Goal: Task Accomplishment & Management: Use online tool/utility

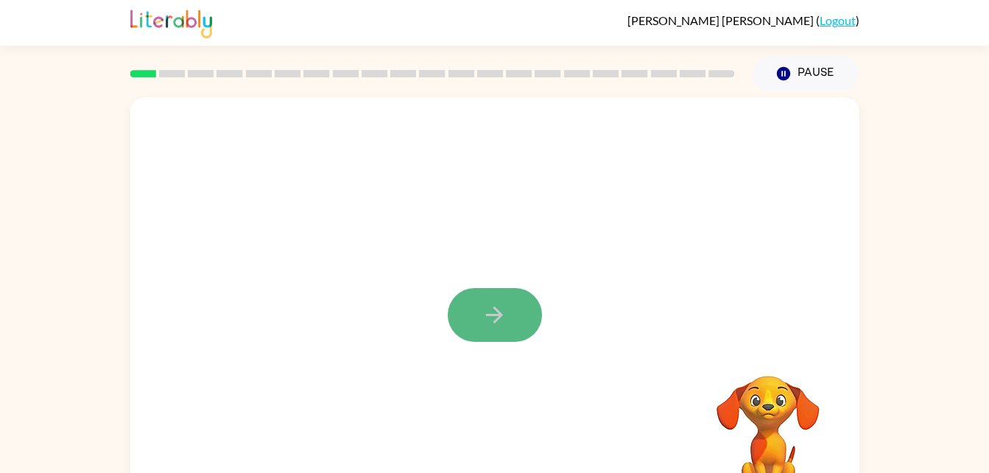
click at [489, 323] on icon "button" at bounding box center [495, 315] width 26 height 26
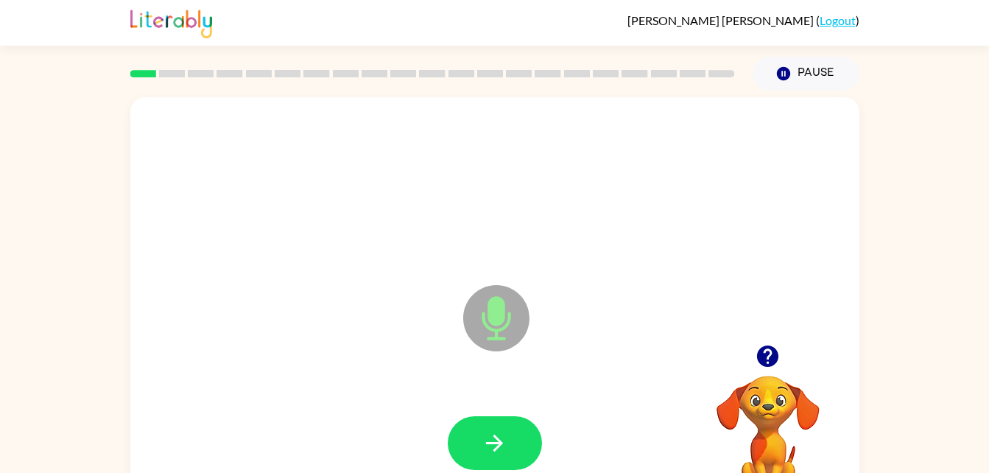
click at [891, 82] on div "[PERSON_NAME] ( Logout ) Pause Pause Microphone The Microphone is here when it …" at bounding box center [494, 259] width 989 height 518
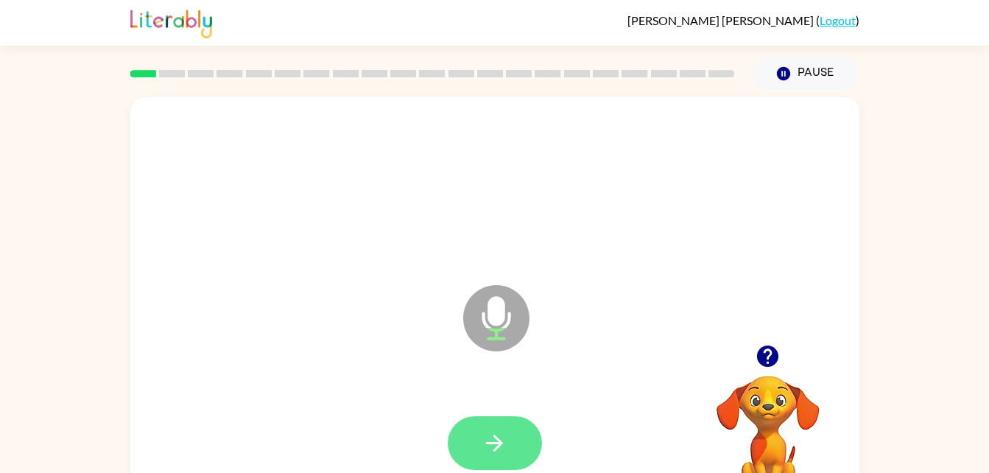
click at [516, 454] on button "button" at bounding box center [495, 443] width 94 height 54
click at [500, 329] on icon "Microphone The Microphone is here when it is your turn to talk" at bounding box center [570, 336] width 221 height 110
click at [488, 439] on icon "button" at bounding box center [495, 443] width 26 height 26
click at [516, 454] on button "button" at bounding box center [495, 443] width 94 height 54
click at [521, 438] on button "button" at bounding box center [495, 443] width 94 height 54
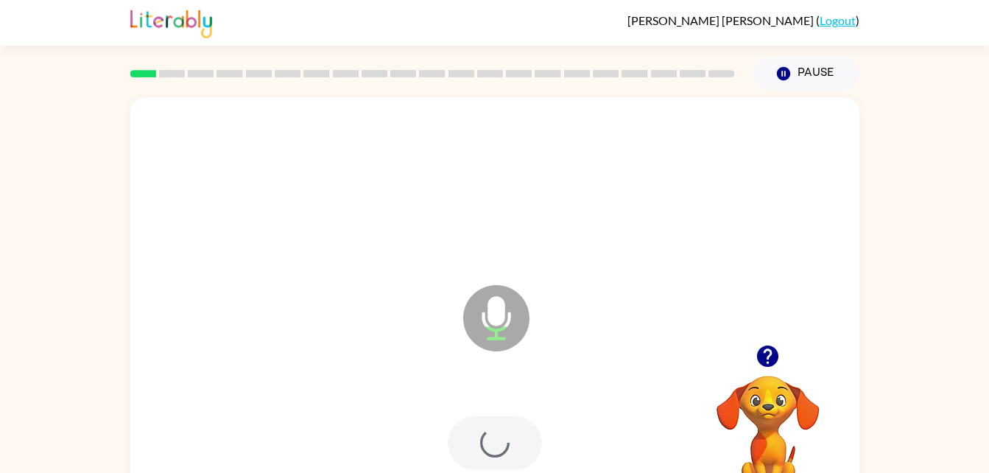
click at [514, 434] on div at bounding box center [495, 443] width 94 height 54
click at [759, 348] on icon "button" at bounding box center [768, 356] width 26 height 26
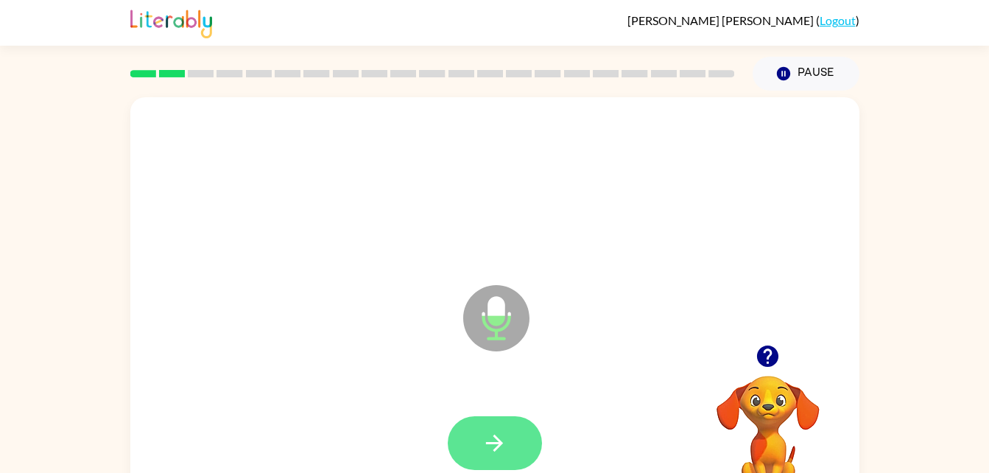
click at [509, 446] on button "button" at bounding box center [495, 443] width 94 height 54
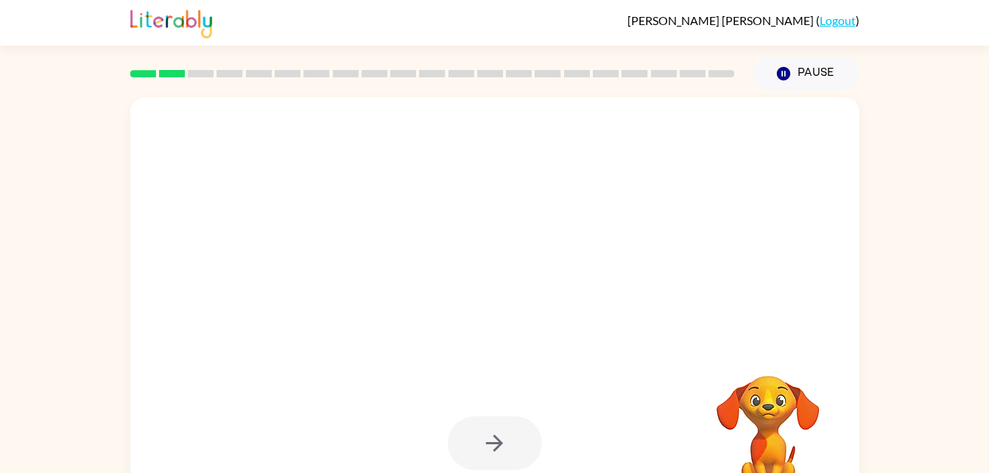
click at [496, 449] on div at bounding box center [495, 443] width 94 height 54
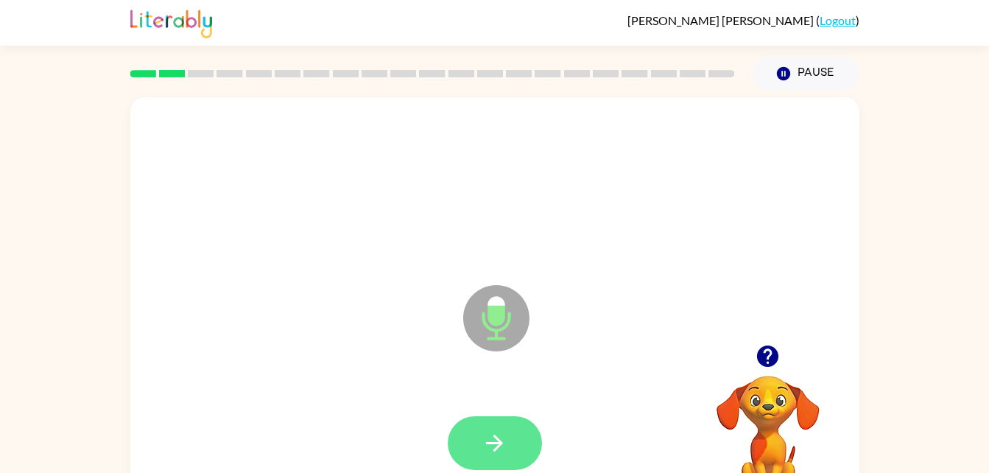
click at [517, 452] on button "button" at bounding box center [495, 443] width 94 height 54
click at [513, 432] on button "button" at bounding box center [495, 443] width 94 height 54
click at [509, 420] on button "button" at bounding box center [495, 443] width 94 height 54
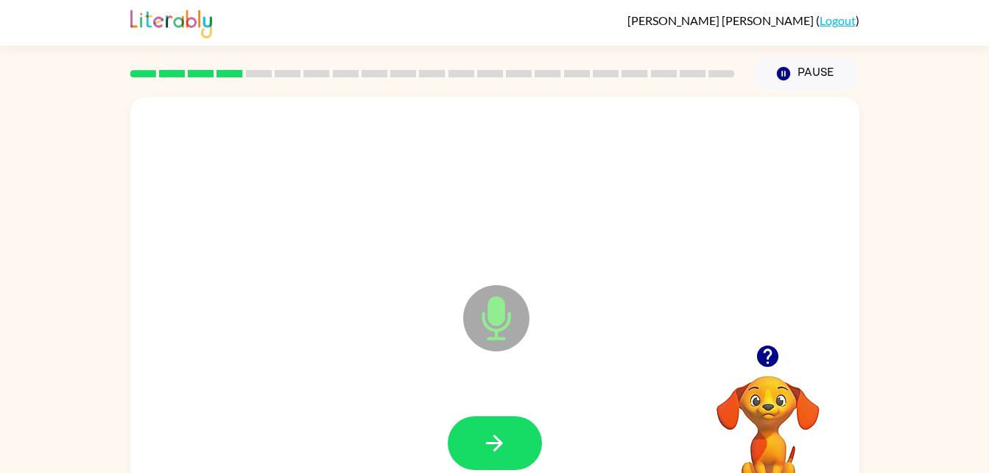
click at [779, 348] on icon "button" at bounding box center [768, 356] width 26 height 26
click at [516, 440] on button "button" at bounding box center [495, 443] width 94 height 54
click at [764, 364] on icon "button" at bounding box center [767, 355] width 21 height 21
click at [499, 443] on icon "button" at bounding box center [494, 443] width 17 height 17
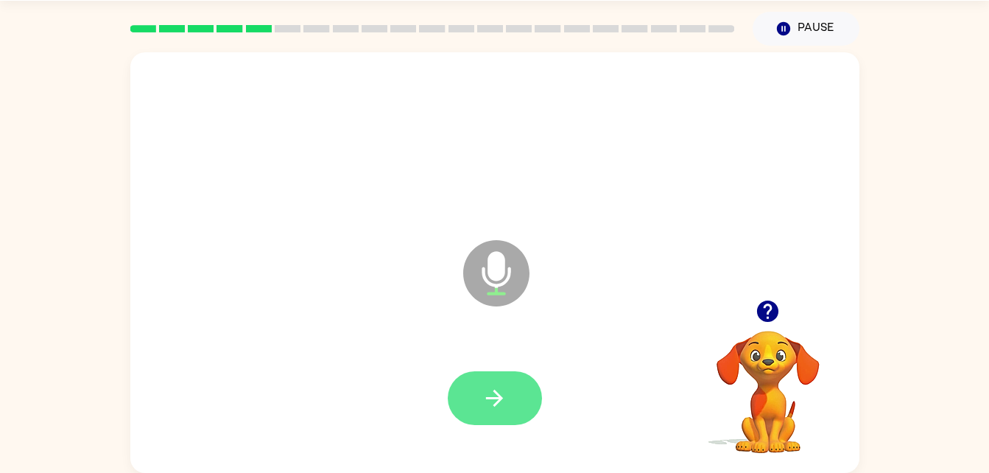
click at [507, 395] on icon "button" at bounding box center [495, 398] width 26 height 26
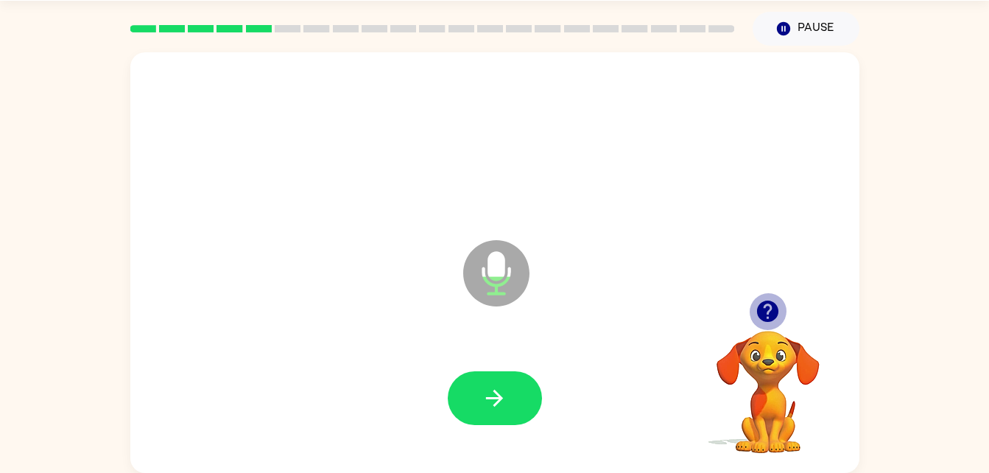
click at [768, 306] on icon "button" at bounding box center [768, 311] width 26 height 26
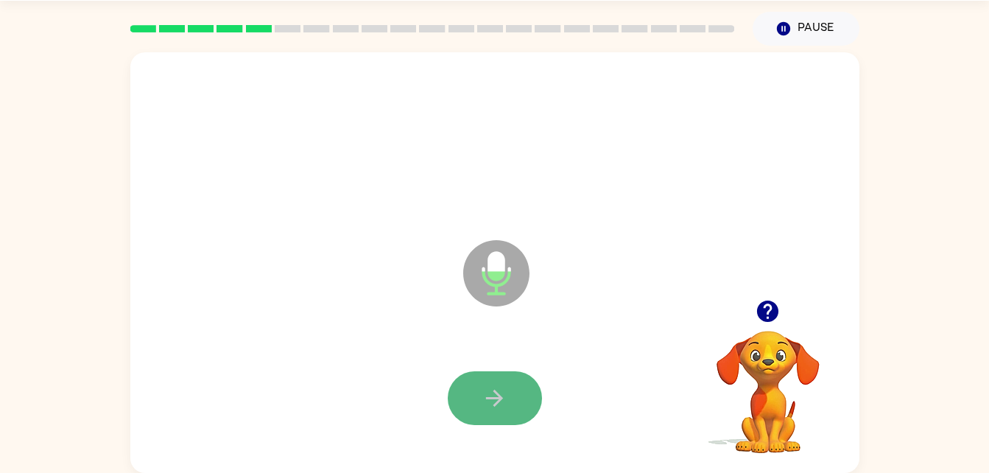
click at [487, 378] on button "button" at bounding box center [495, 398] width 94 height 54
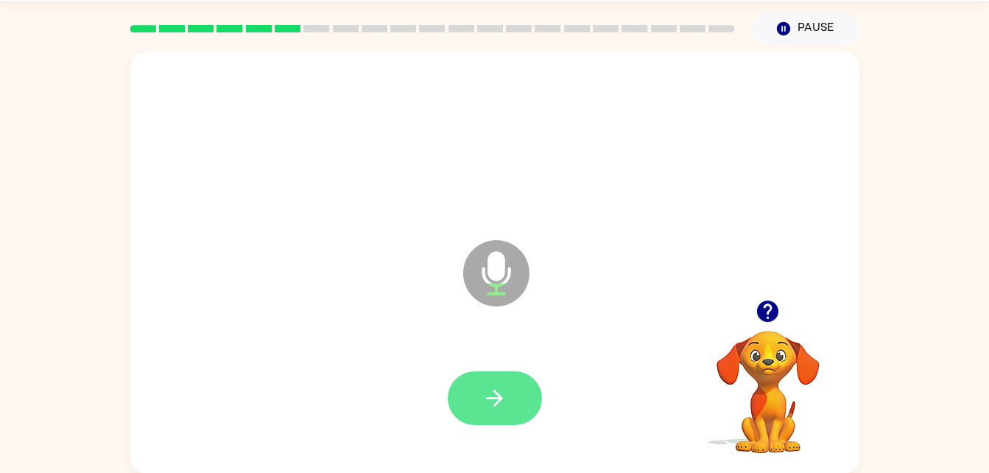
click at [505, 373] on button "button" at bounding box center [495, 398] width 94 height 54
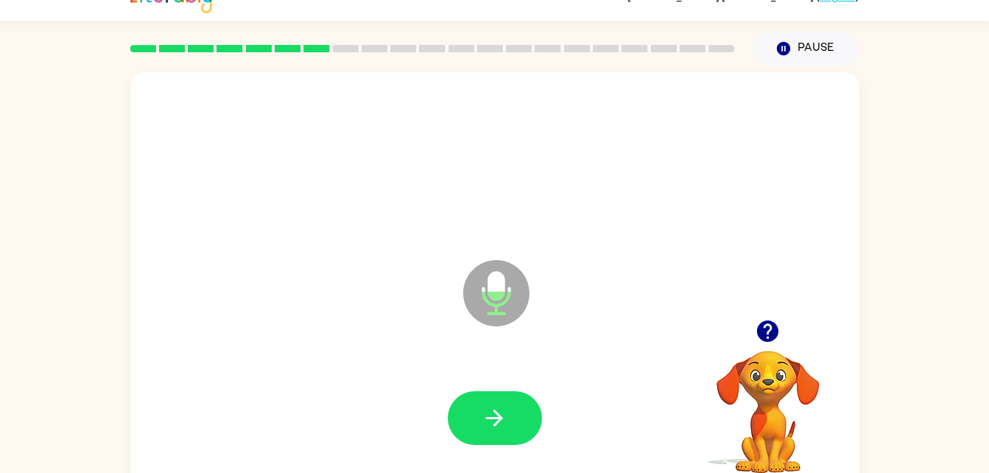
scroll to position [15, 0]
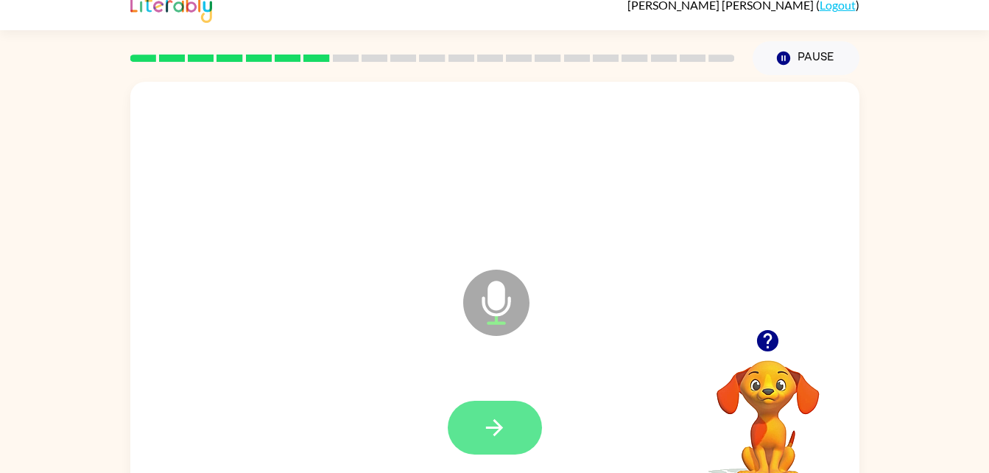
click at [498, 422] on icon "button" at bounding box center [495, 428] width 26 height 26
click at [761, 351] on icon "button" at bounding box center [768, 341] width 26 height 26
click at [516, 436] on button "button" at bounding box center [495, 428] width 94 height 54
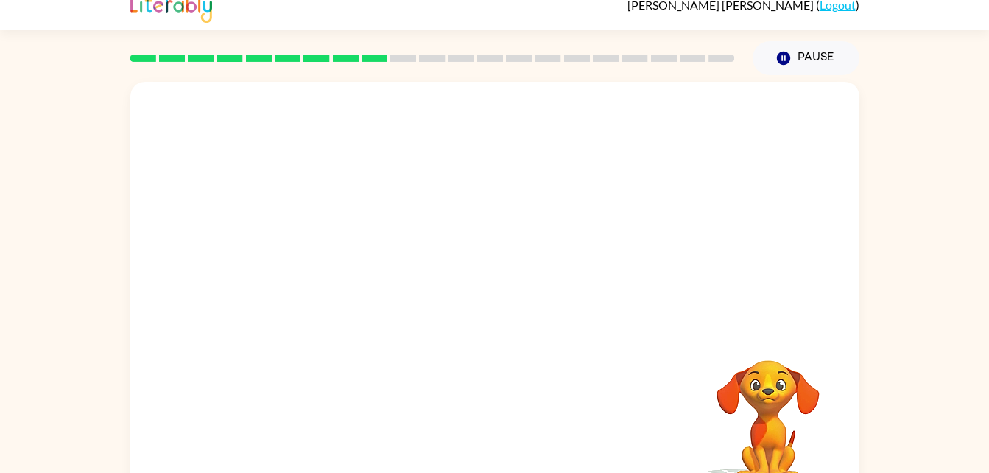
click at [371, 53] on div at bounding box center [433, 58] width 622 height 52
click at [344, 50] on div at bounding box center [433, 58] width 622 height 52
click at [312, 65] on div at bounding box center [433, 58] width 622 height 52
click at [285, 52] on div at bounding box center [433, 58] width 622 height 52
click at [259, 54] on div at bounding box center [433, 58] width 622 height 52
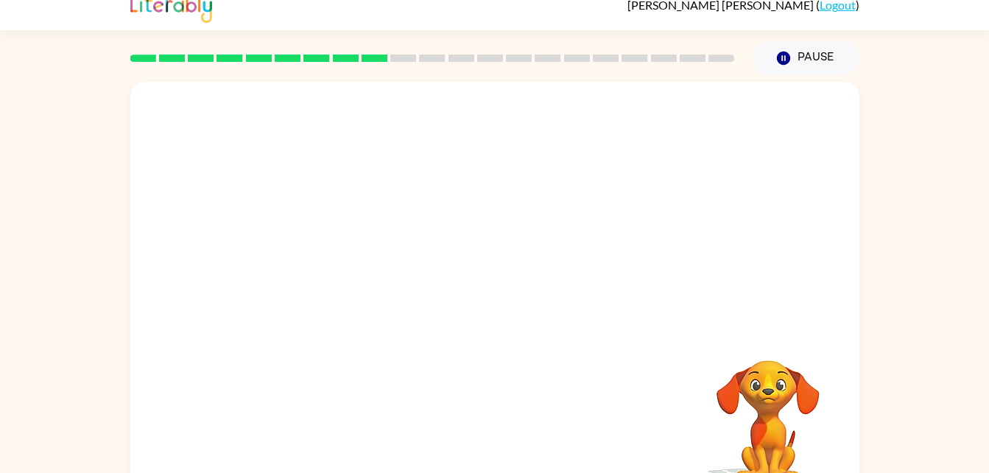
click at [228, 60] on rect at bounding box center [230, 58] width 26 height 7
click at [197, 57] on rect at bounding box center [201, 58] width 26 height 7
click at [175, 56] on rect at bounding box center [172, 58] width 26 height 7
click at [140, 53] on div at bounding box center [433, 58] width 622 height 52
click at [487, 378] on div "Your browser must support playing .mp4 files to use Literably. Please try using…" at bounding box center [494, 292] width 729 height 421
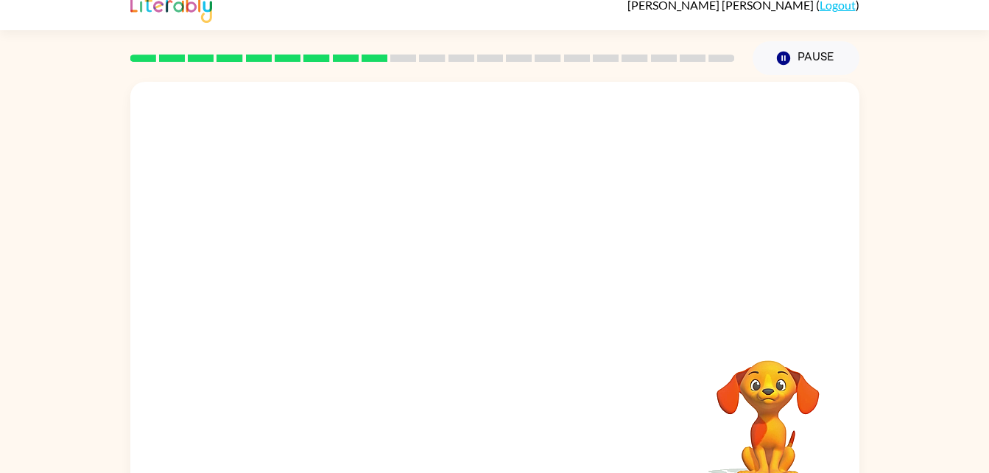
click at [487, 378] on div "Your browser must support playing .mp4 files to use Literably. Please try using…" at bounding box center [494, 292] width 729 height 421
click at [590, 348] on div at bounding box center [494, 292] width 729 height 421
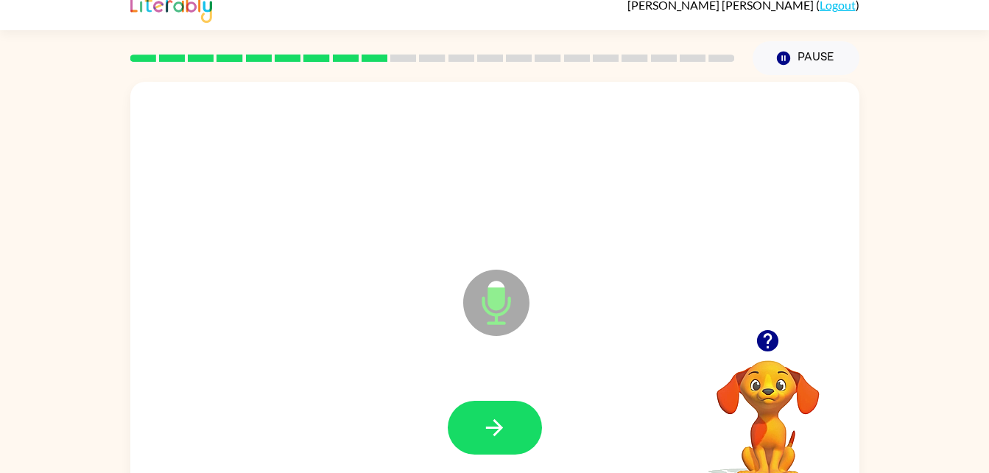
click at [482, 387] on div at bounding box center [495, 428] width 700 height 121
drag, startPoint x: 482, startPoint y: 387, endPoint x: 477, endPoint y: 371, distance: 17.0
click at [477, 371] on div "Microphone The Microphone is here when it is your turn to talk" at bounding box center [494, 292] width 729 height 421
click at [481, 404] on button "button" at bounding box center [495, 428] width 94 height 54
click at [505, 407] on button "button" at bounding box center [495, 428] width 94 height 54
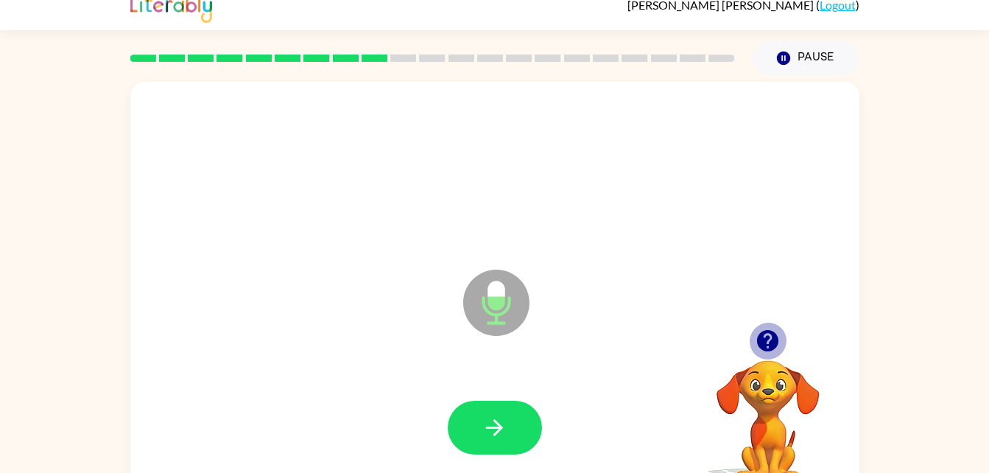
click at [770, 329] on icon "button" at bounding box center [768, 341] width 26 height 26
click at [781, 348] on button "button" at bounding box center [768, 341] width 38 height 38
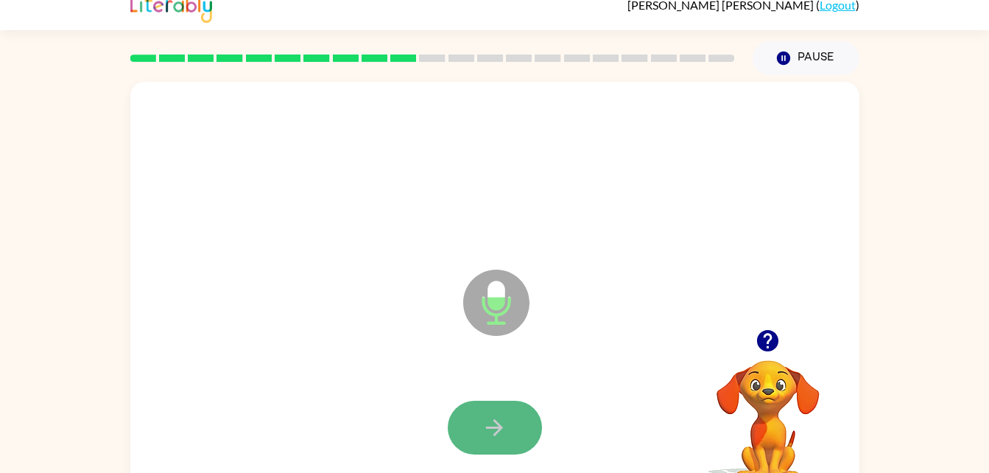
click at [499, 408] on button "button" at bounding box center [495, 428] width 94 height 54
click at [770, 333] on icon "button" at bounding box center [767, 340] width 21 height 21
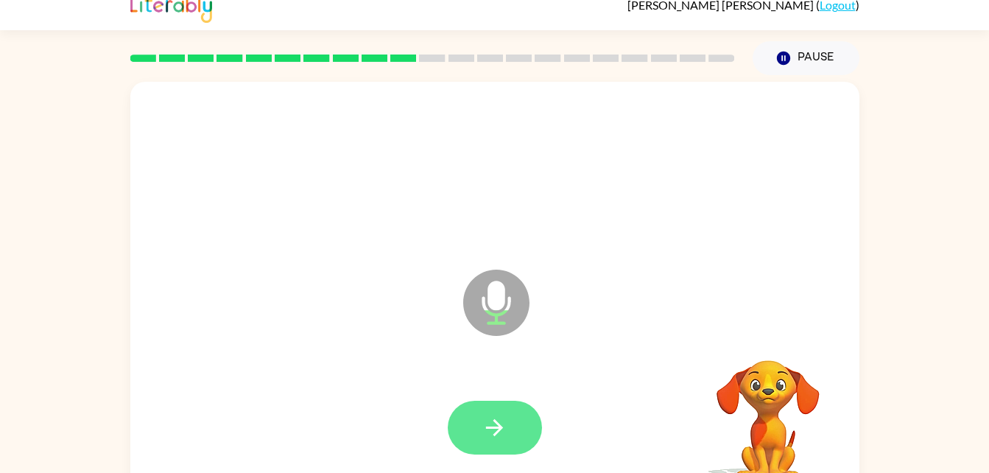
click at [514, 426] on button "button" at bounding box center [495, 428] width 94 height 54
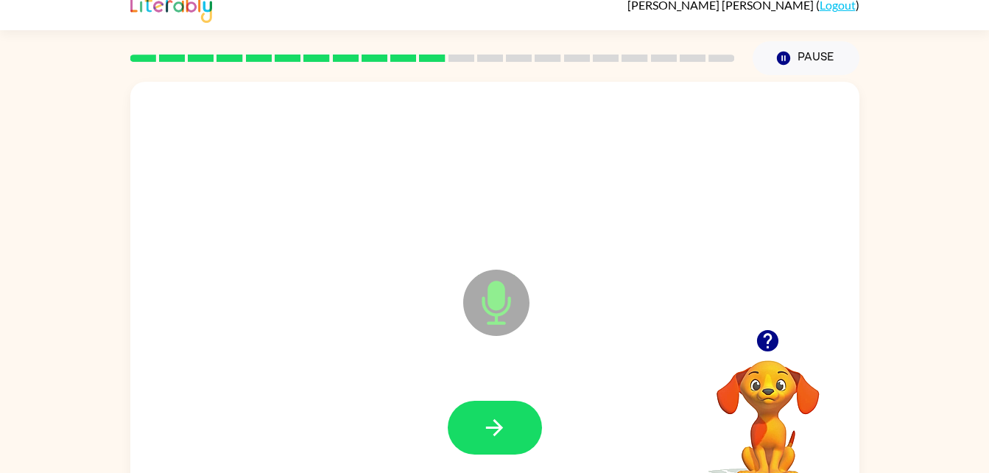
click at [778, 351] on icon "button" at bounding box center [768, 341] width 26 height 26
click at [514, 403] on button "button" at bounding box center [495, 428] width 94 height 54
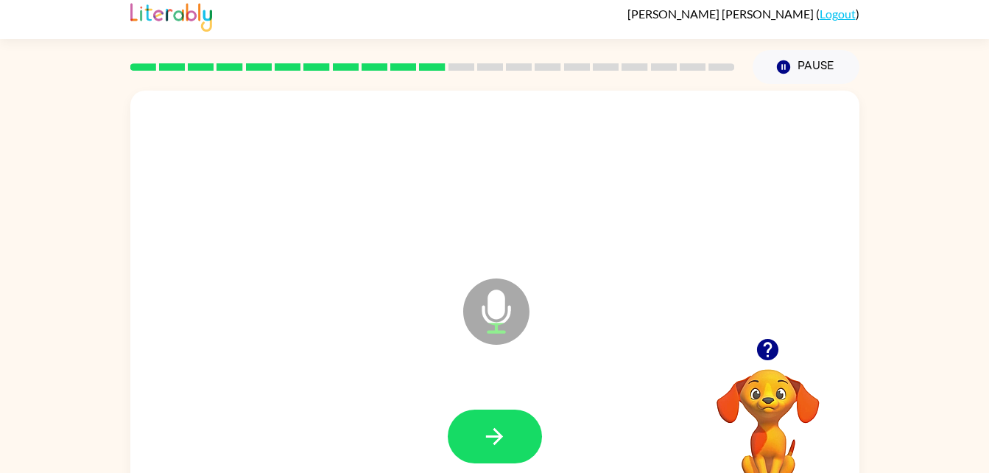
scroll to position [0, 0]
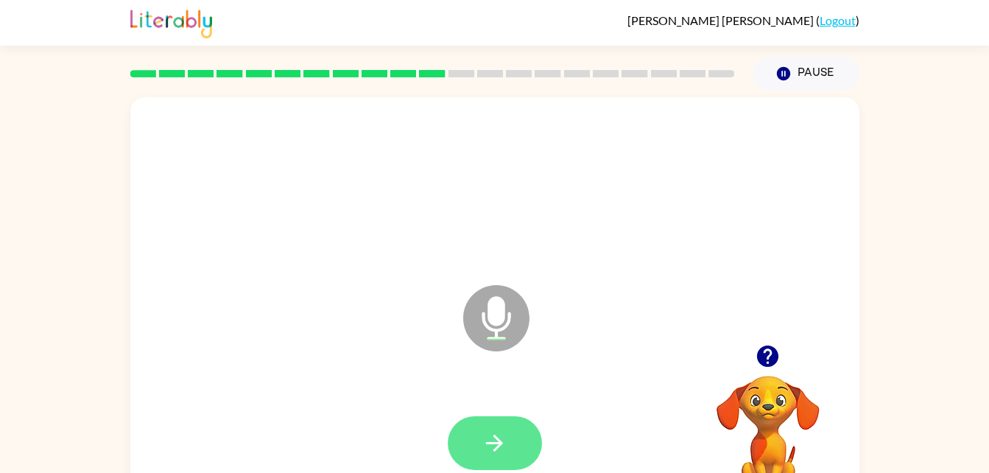
click at [509, 433] on button "button" at bounding box center [495, 443] width 94 height 54
click at [762, 362] on icon "button" at bounding box center [767, 355] width 21 height 21
click at [503, 421] on button "button" at bounding box center [495, 443] width 94 height 54
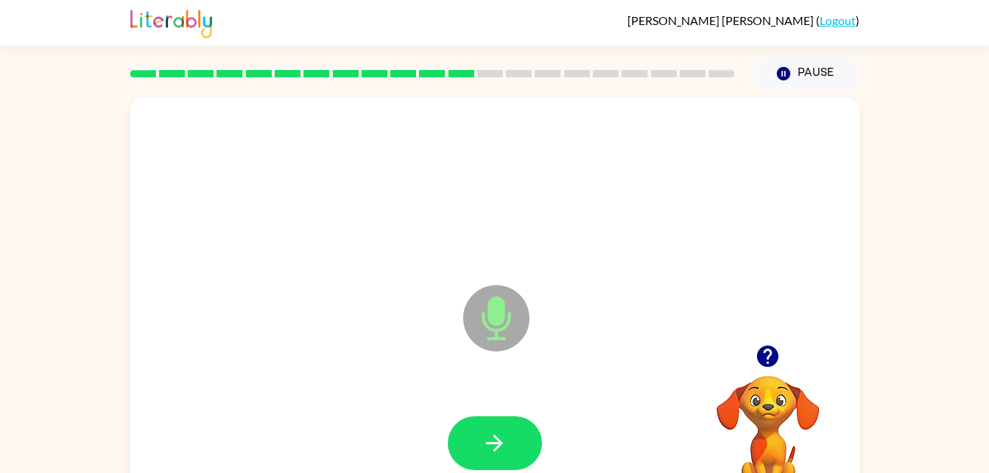
click at [758, 369] on icon "button" at bounding box center [768, 356] width 26 height 26
click at [223, 432] on div at bounding box center [495, 443] width 700 height 121
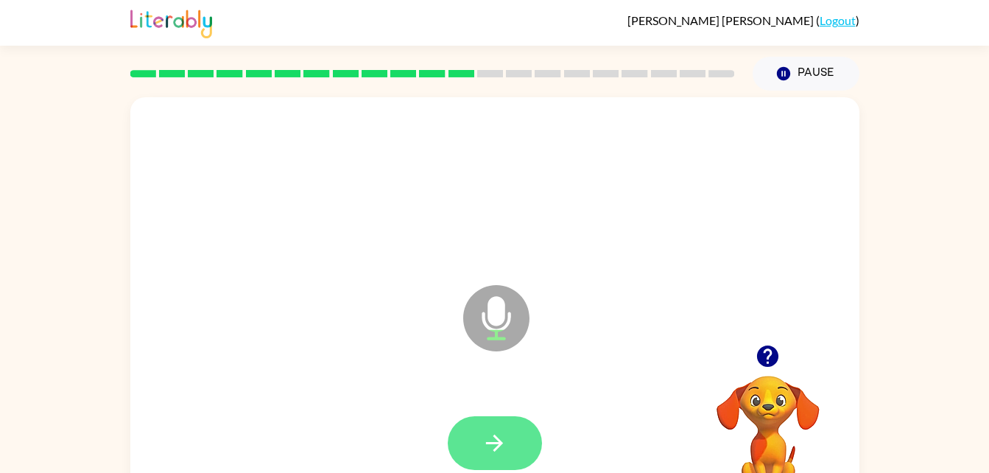
scroll to position [2, 0]
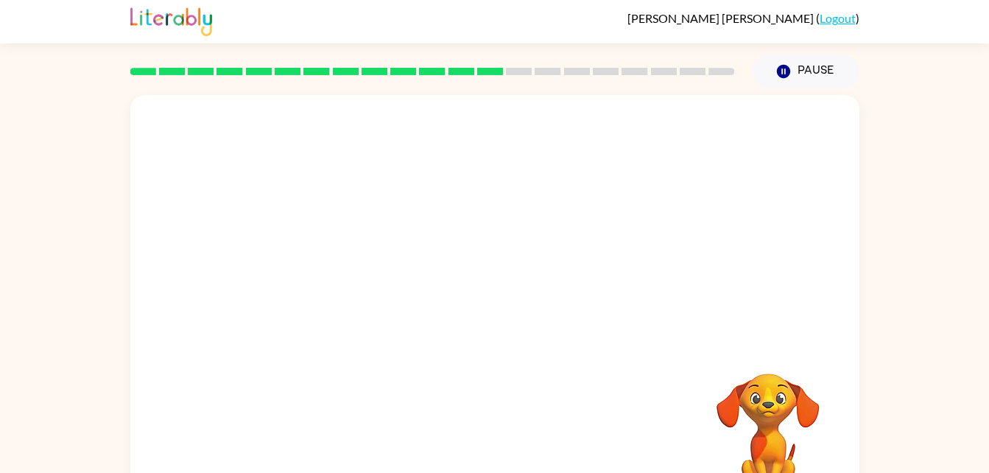
drag, startPoint x: 804, startPoint y: 370, endPoint x: 764, endPoint y: 199, distance: 175.5
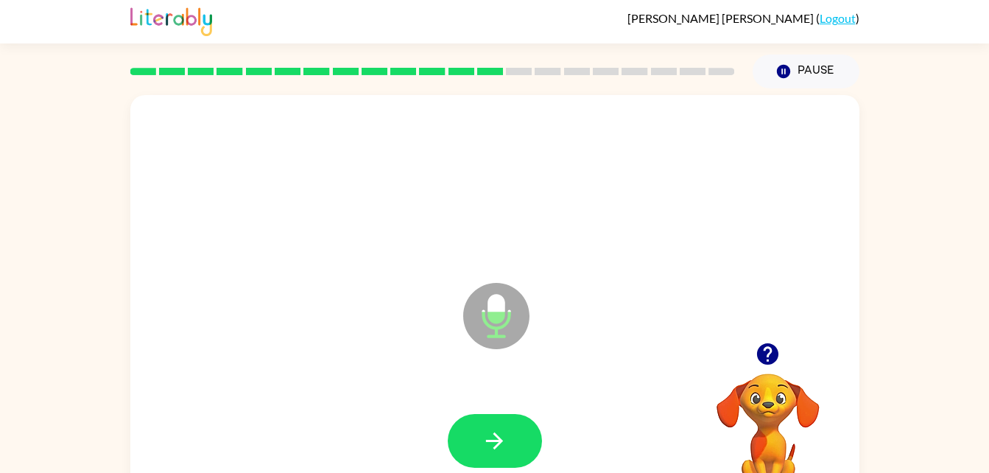
click at [778, 337] on div at bounding box center [768, 354] width 147 height 38
click at [770, 357] on icon "button" at bounding box center [767, 353] width 21 height 21
click at [517, 80] on div at bounding box center [433, 72] width 622 height 52
click at [556, 71] on rect at bounding box center [548, 71] width 26 height 7
click at [466, 435] on button "button" at bounding box center [495, 441] width 94 height 54
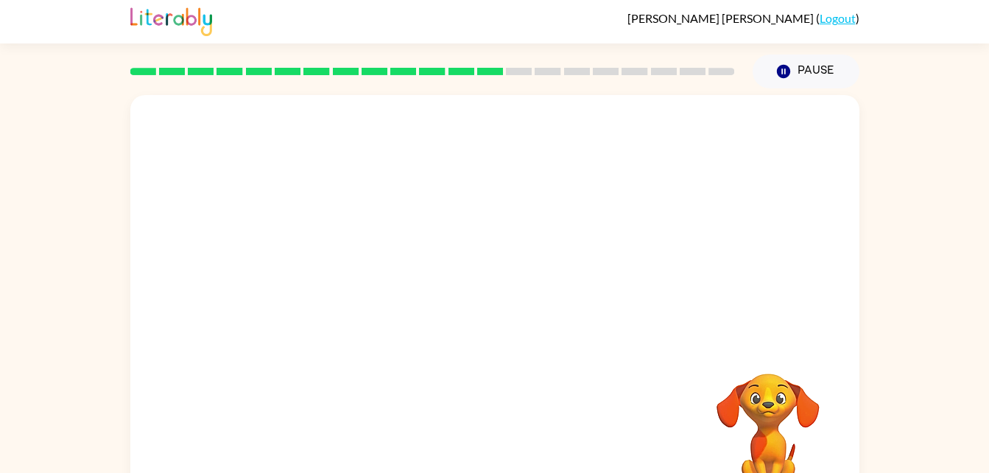
click at [720, 71] on rect at bounding box center [722, 71] width 26 height 7
click at [692, 67] on div at bounding box center [433, 72] width 622 height 52
click at [653, 63] on div at bounding box center [433, 72] width 622 height 52
click at [597, 65] on div at bounding box center [433, 72] width 622 height 52
click at [573, 60] on div at bounding box center [433, 72] width 622 height 52
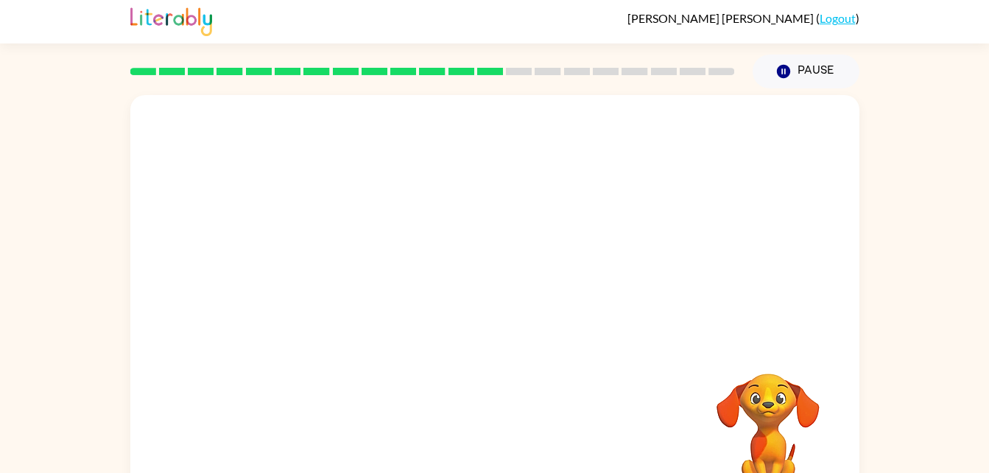
click at [541, 65] on div at bounding box center [433, 72] width 622 height 52
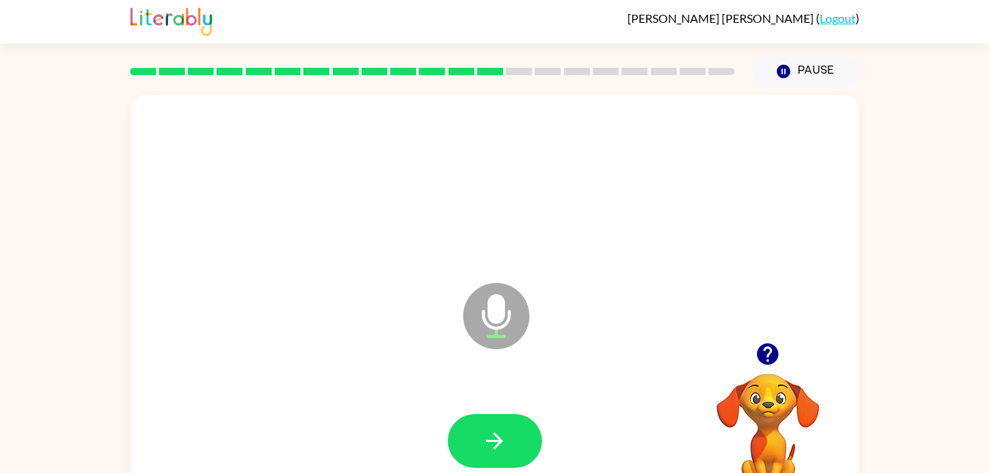
click at [516, 74] on rect at bounding box center [519, 71] width 26 height 7
click at [496, 442] on icon "button" at bounding box center [495, 441] width 26 height 26
click at [469, 417] on button "button" at bounding box center [495, 441] width 94 height 54
click at [476, 435] on button "button" at bounding box center [495, 441] width 94 height 54
click at [770, 340] on button "button" at bounding box center [768, 354] width 38 height 38
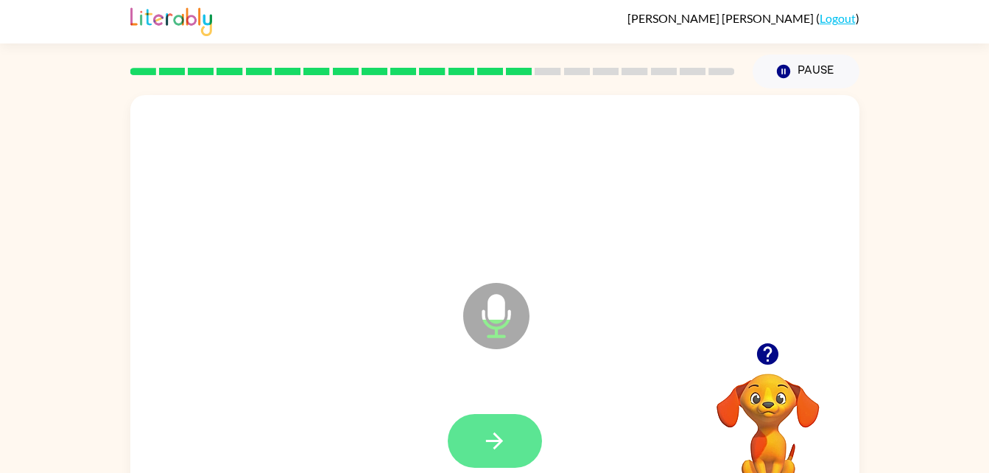
click at [493, 455] on button "button" at bounding box center [495, 441] width 94 height 54
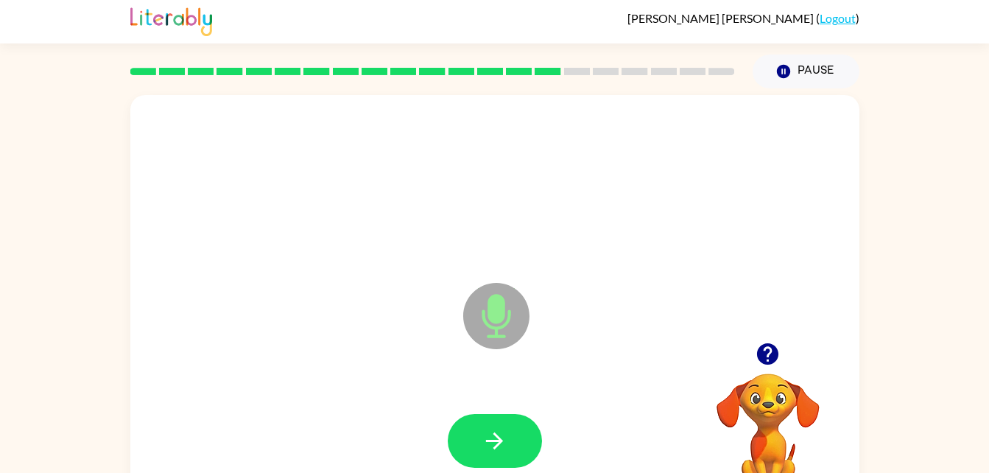
click at [756, 345] on icon "button" at bounding box center [768, 354] width 26 height 26
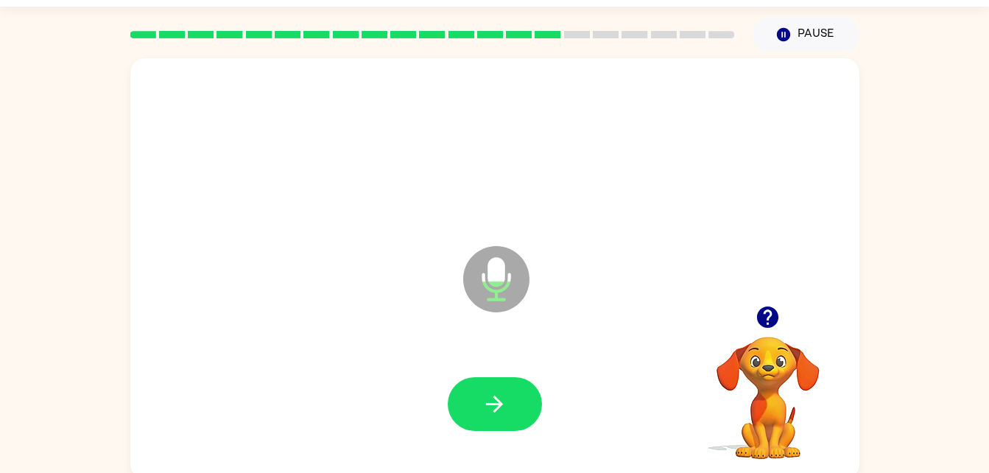
scroll to position [45, 0]
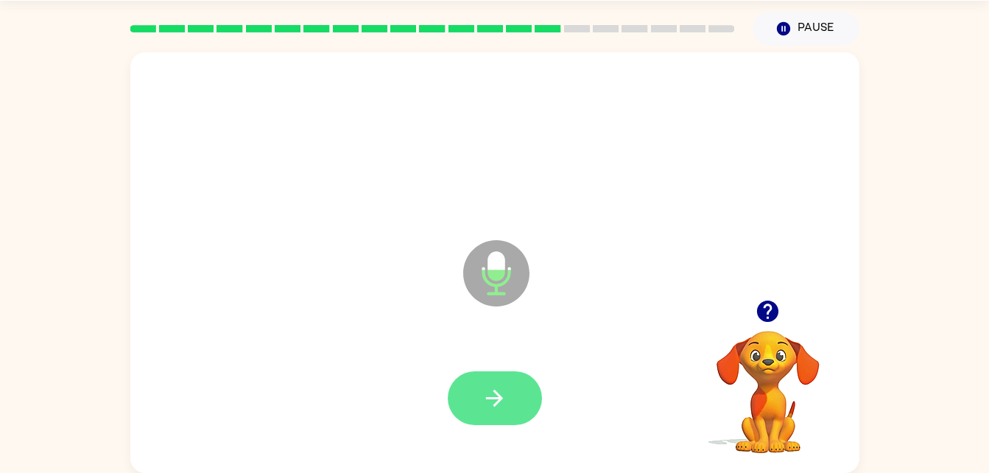
click at [468, 376] on button "button" at bounding box center [495, 398] width 94 height 54
click at [482, 386] on icon "button" at bounding box center [495, 398] width 26 height 26
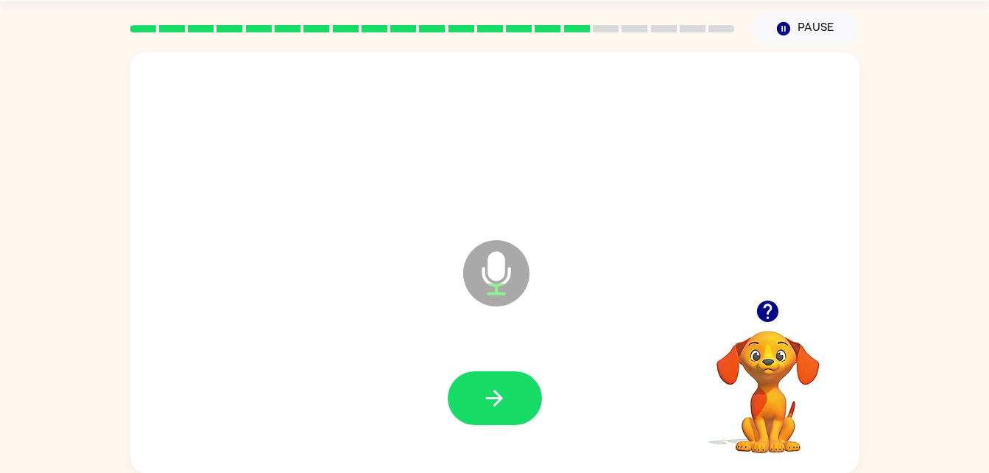
click at [600, 21] on div at bounding box center [433, 29] width 622 height 52
click at [631, 34] on div at bounding box center [433, 29] width 622 height 52
click at [670, 29] on rect at bounding box center [664, 28] width 26 height 7
click at [686, 21] on div at bounding box center [433, 29] width 622 height 52
click at [727, 25] on div at bounding box center [432, 28] width 605 height 7
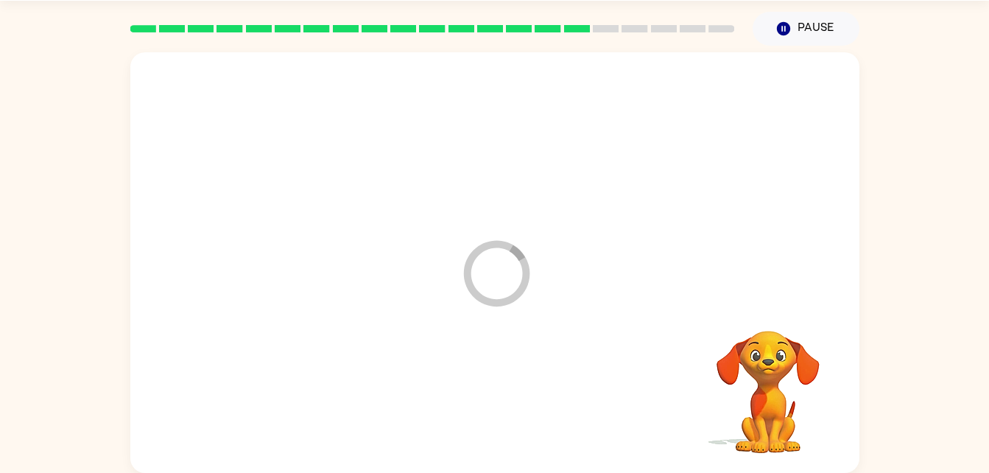
click at [770, 306] on div "Loader Your response is being sent to our graders" at bounding box center [494, 262] width 729 height 421
click at [759, 417] on video "Your browser must support playing .mp4 files to use Literably. Please try using…" at bounding box center [768, 381] width 147 height 147
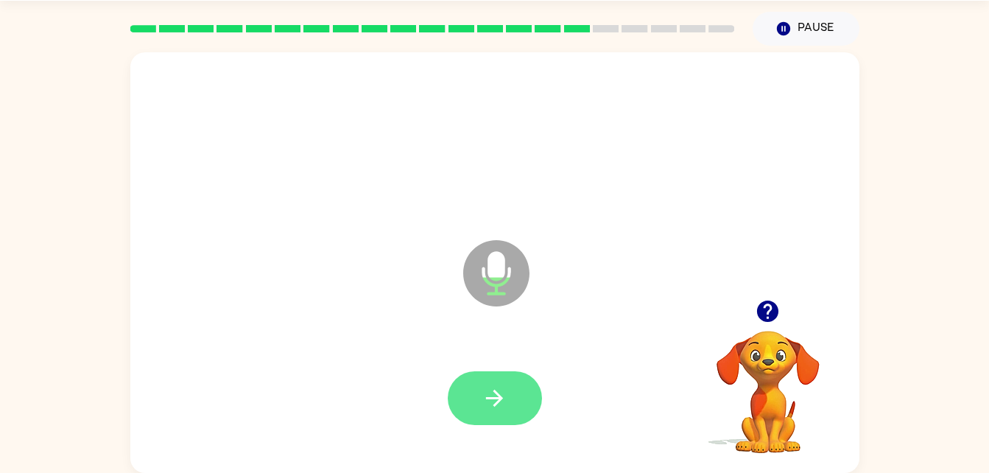
click at [507, 375] on button "button" at bounding box center [495, 398] width 94 height 54
click at [484, 402] on icon "button" at bounding box center [495, 398] width 26 height 26
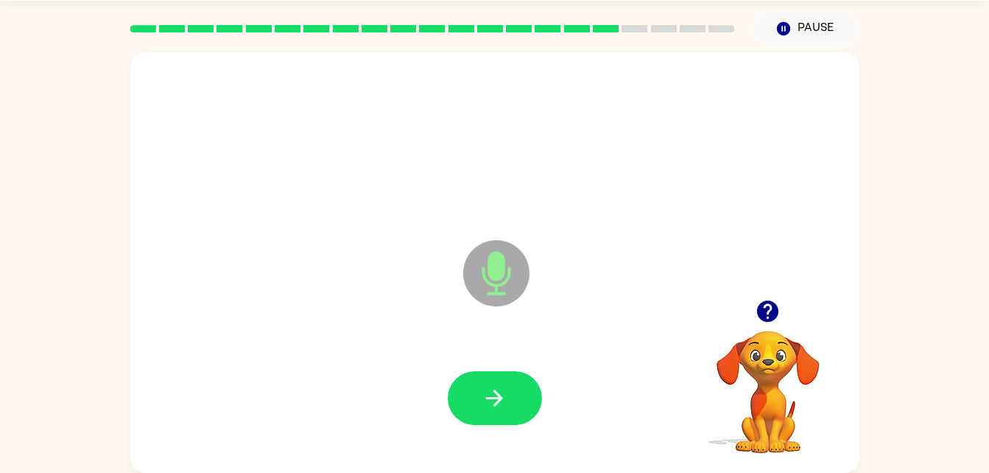
click at [758, 307] on icon "button" at bounding box center [768, 311] width 26 height 26
click at [533, 418] on button "button" at bounding box center [495, 398] width 94 height 54
click at [460, 409] on button "button" at bounding box center [495, 398] width 94 height 54
click at [497, 435] on div at bounding box center [495, 398] width 700 height 121
click at [480, 373] on button "button" at bounding box center [495, 398] width 94 height 54
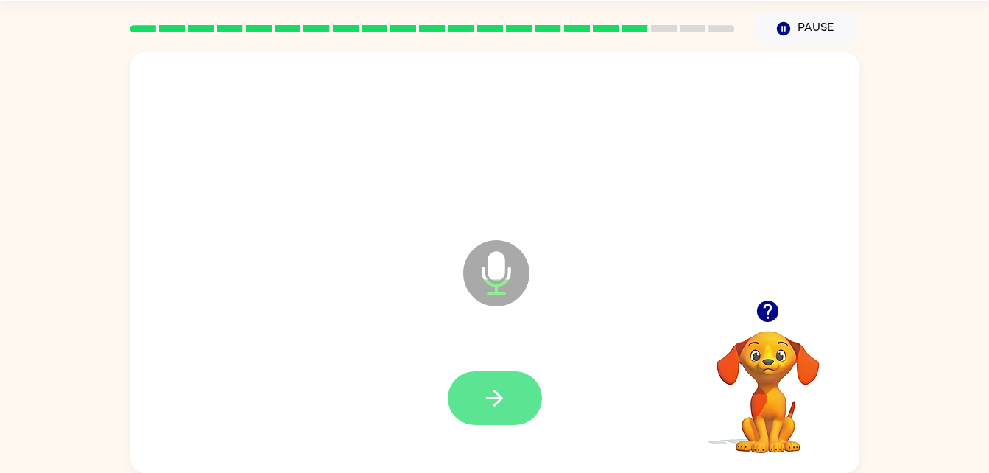
click at [474, 393] on button "button" at bounding box center [495, 398] width 94 height 54
click at [489, 407] on icon "button" at bounding box center [495, 398] width 26 height 26
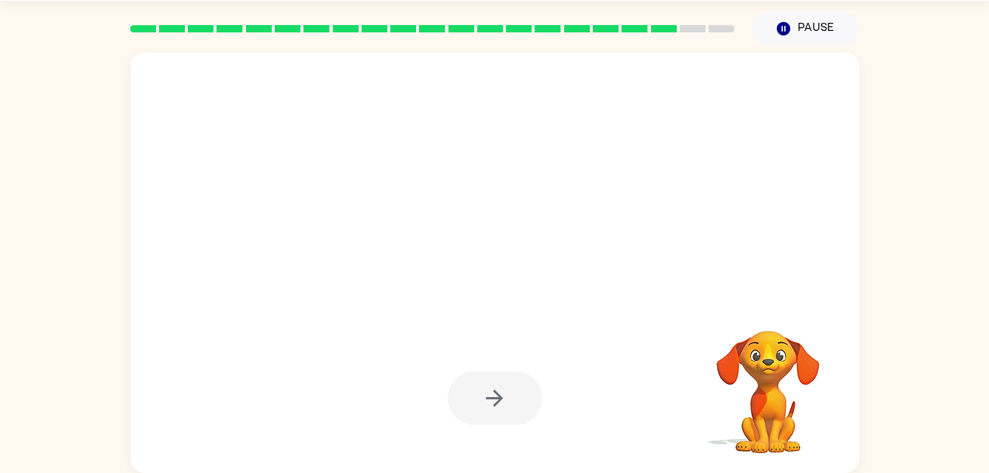
click at [507, 377] on div at bounding box center [495, 398] width 94 height 54
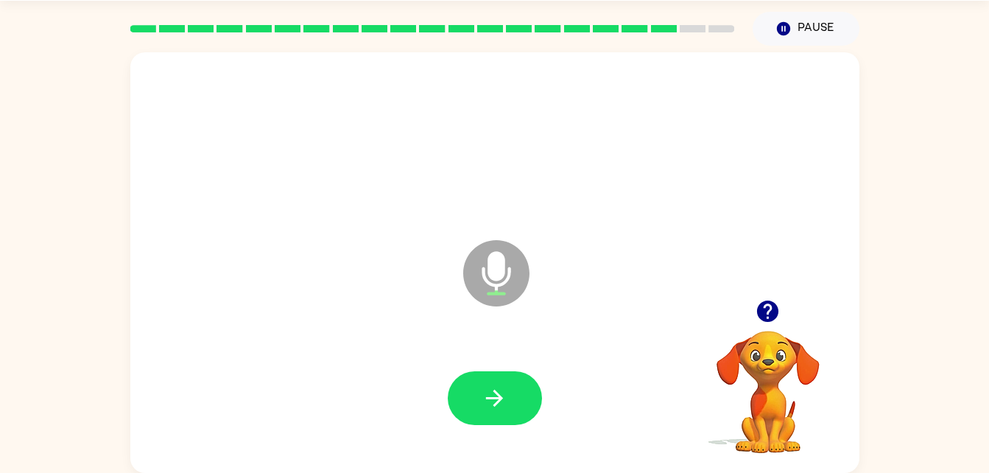
click at [509, 351] on div at bounding box center [495, 398] width 700 height 121
click at [480, 390] on button "button" at bounding box center [495, 398] width 94 height 54
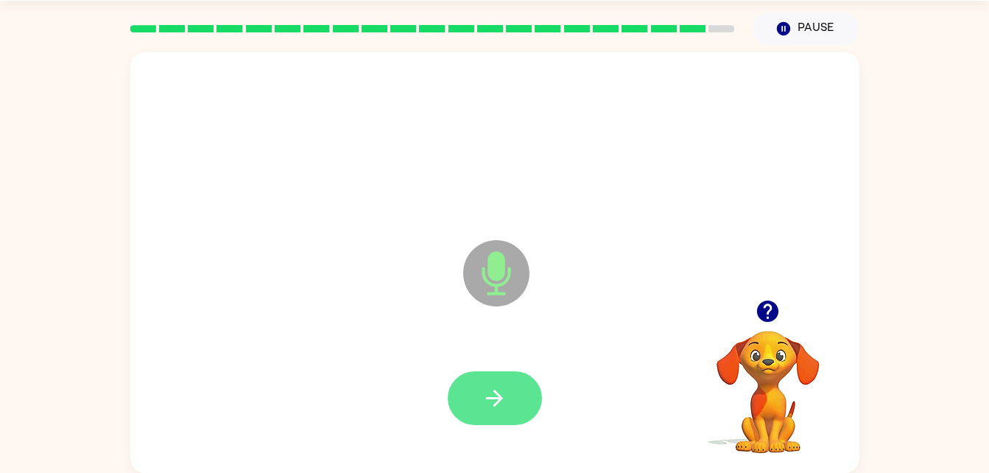
click at [496, 377] on button "button" at bounding box center [495, 398] width 94 height 54
click at [507, 410] on button "button" at bounding box center [495, 398] width 94 height 54
click at [477, 362] on div at bounding box center [495, 398] width 700 height 121
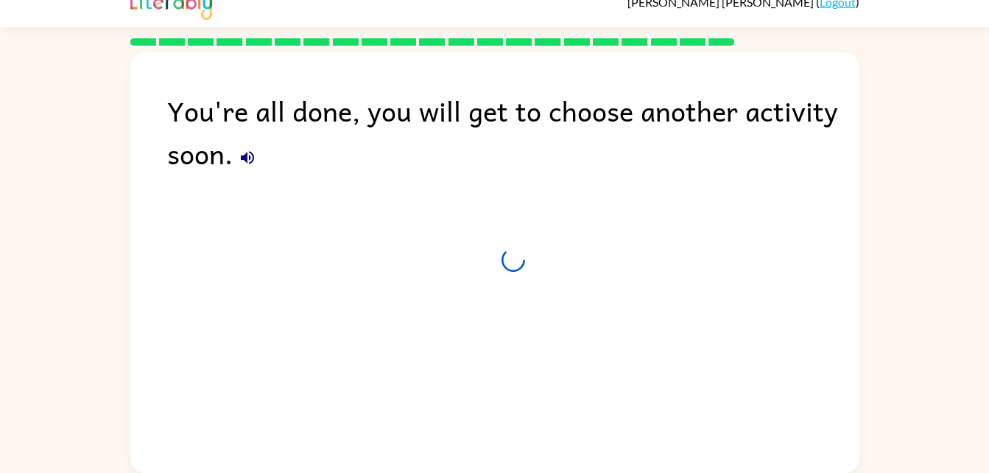
scroll to position [18, 0]
